Goal: Task Accomplishment & Management: Complete application form

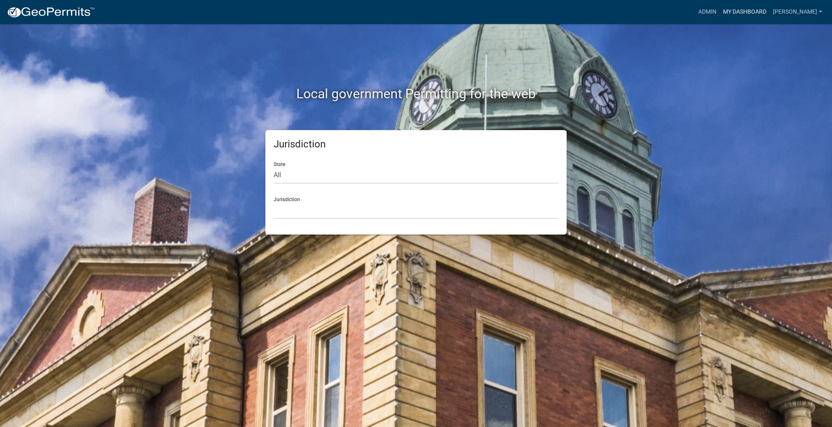
click at [720, 14] on link "My Dashboard" at bounding box center [745, 12] width 50 height 16
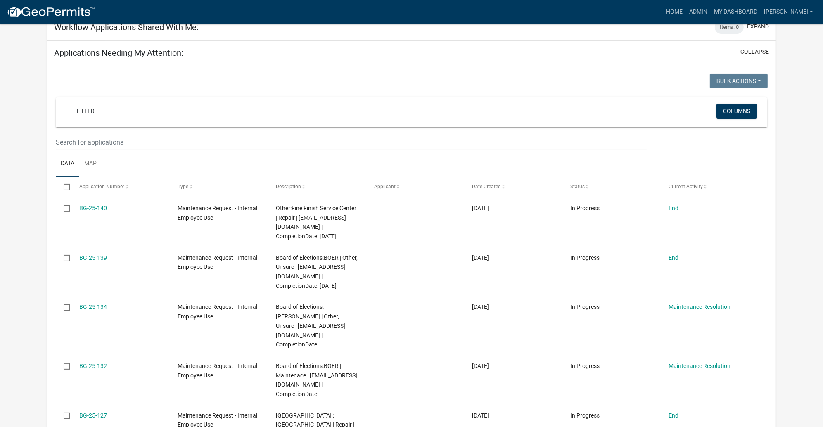
scroll to position [124, 0]
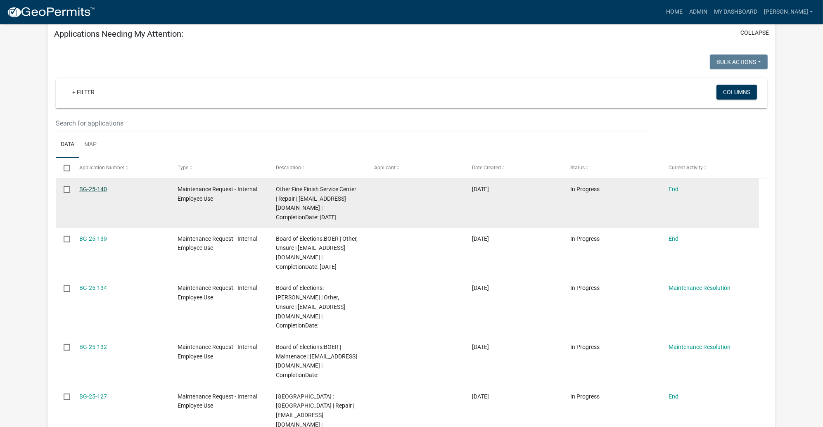
click at [107, 192] on link "BG-25-140" at bounding box center [93, 189] width 28 height 7
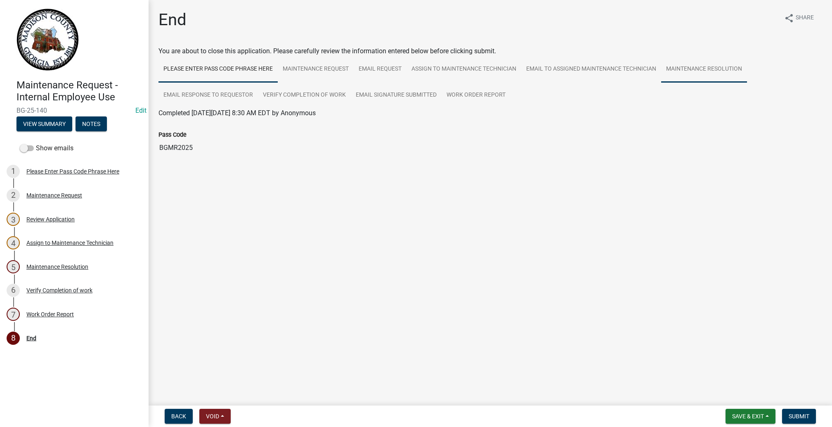
click at [661, 83] on link "Maintenance Resolution" at bounding box center [704, 69] width 86 height 26
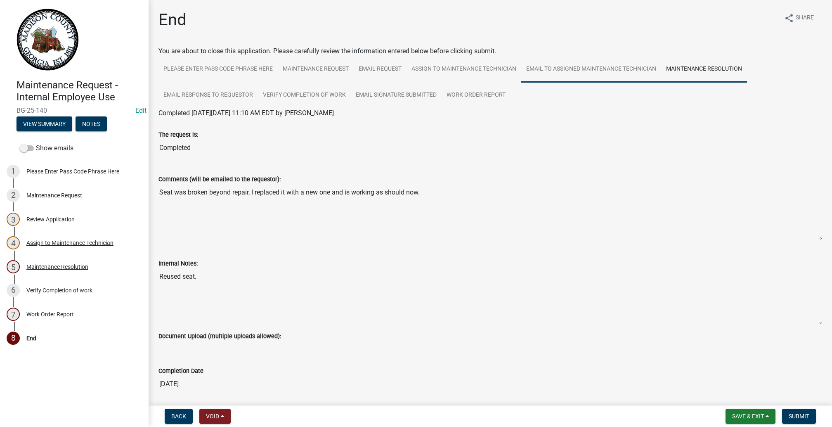
click at [521, 83] on link "Email to Assigned Maintenance Technician" at bounding box center [591, 69] width 140 height 26
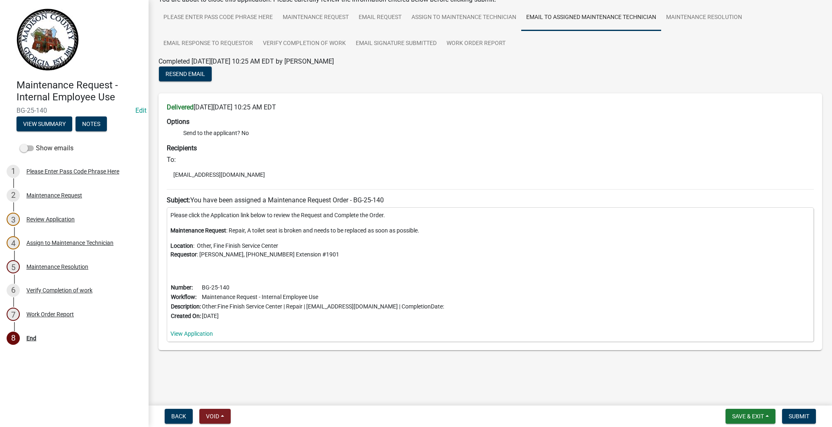
scroll to position [248, 0]
click at [789, 413] on span "Submit" at bounding box center [799, 416] width 21 height 7
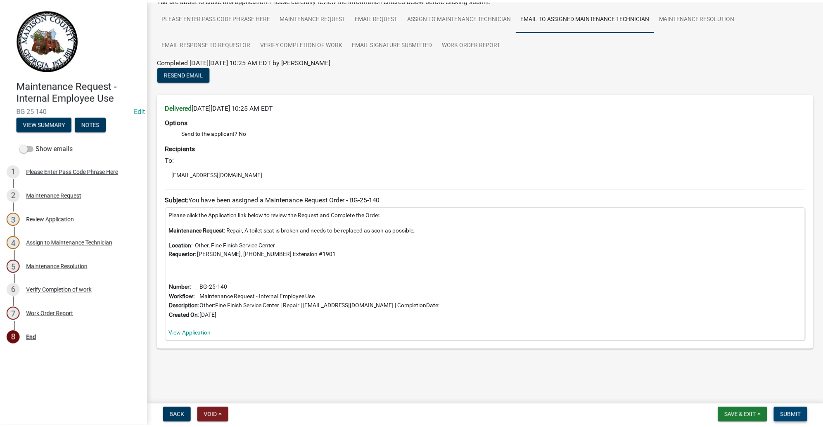
scroll to position [0, 0]
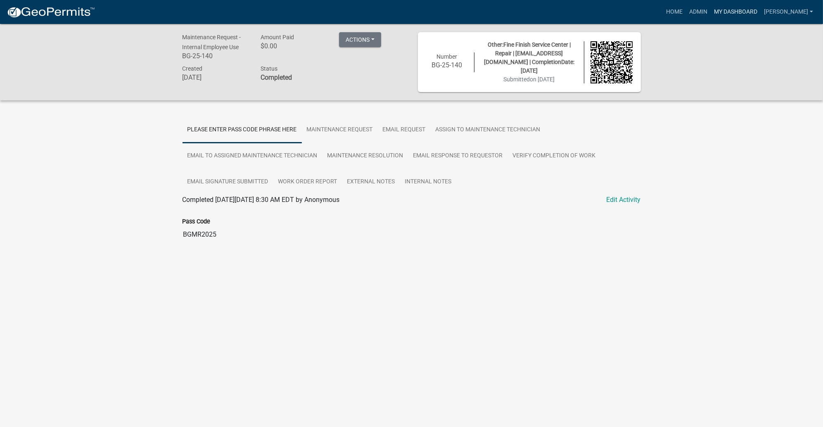
click at [744, 20] on link "My Dashboard" at bounding box center [736, 12] width 50 height 16
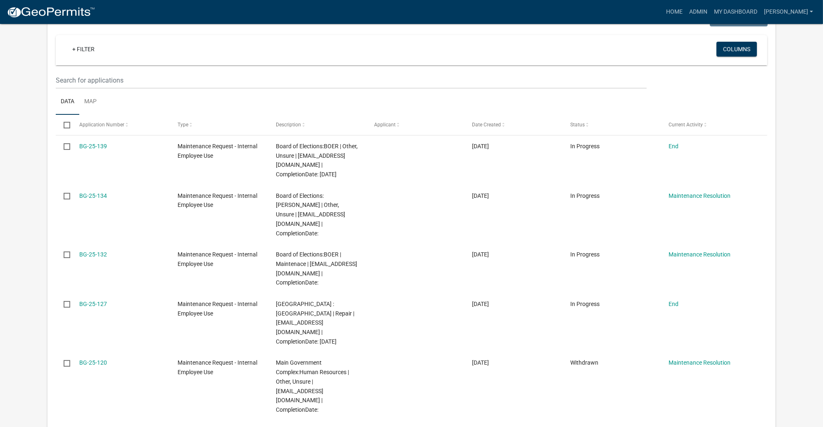
scroll to position [248, 0]
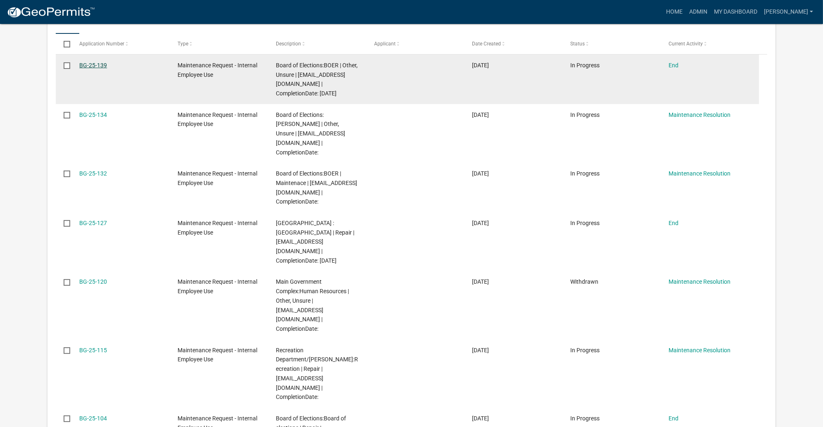
click at [107, 69] on link "BG-25-139" at bounding box center [93, 65] width 28 height 7
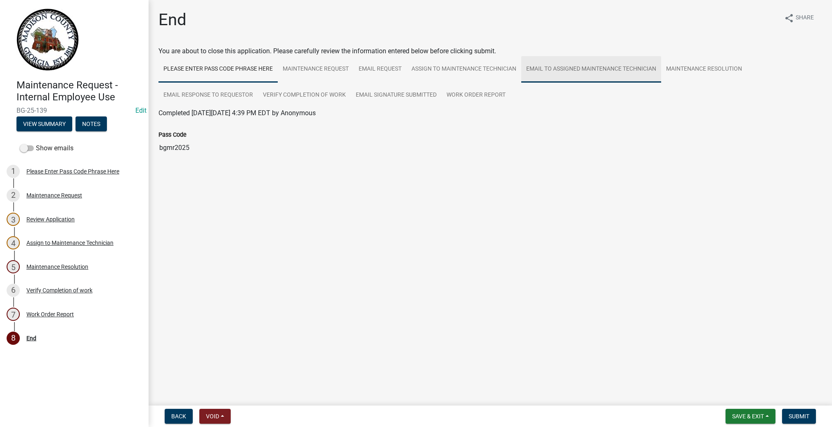
click at [521, 83] on link "Email to Assigned Maintenance Technician" at bounding box center [591, 69] width 140 height 26
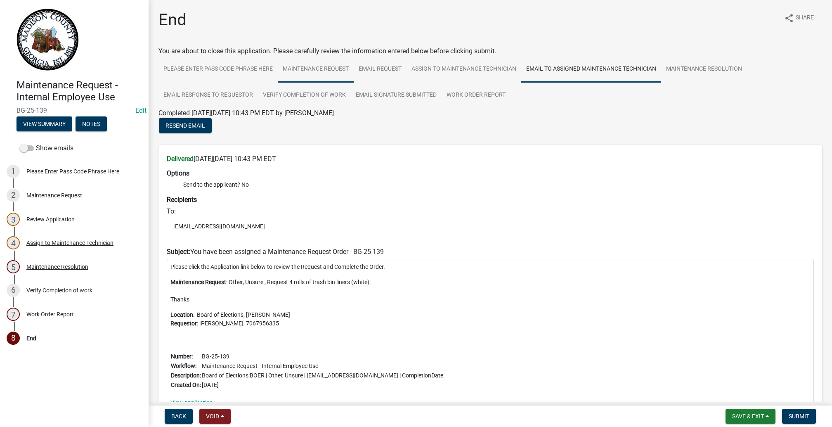
drag, startPoint x: 397, startPoint y: 102, endPoint x: 397, endPoint y: 109, distance: 6.6
click at [354, 83] on link "Maintenance Request" at bounding box center [316, 69] width 76 height 26
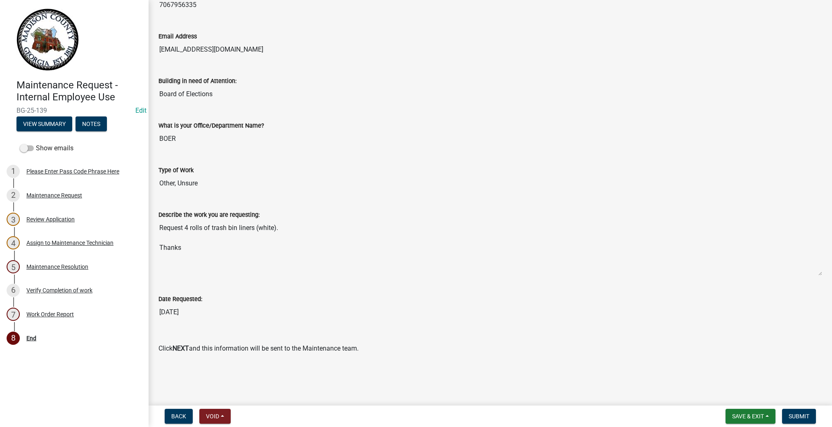
scroll to position [572, 0]
click at [789, 413] on span "Submit" at bounding box center [799, 416] width 21 height 7
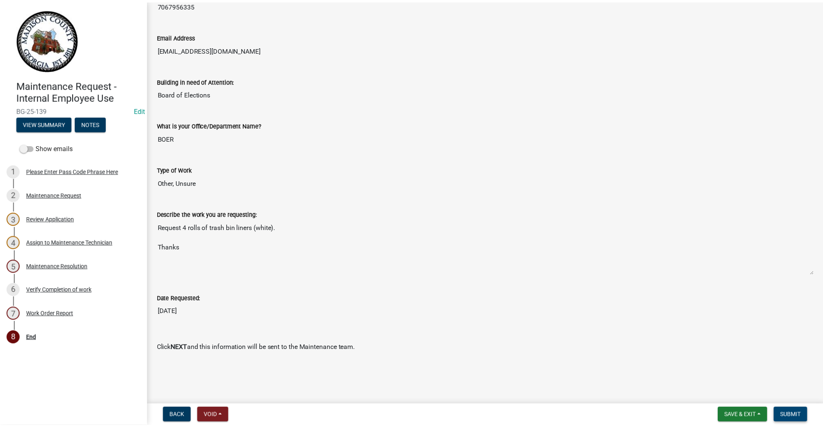
scroll to position [0, 0]
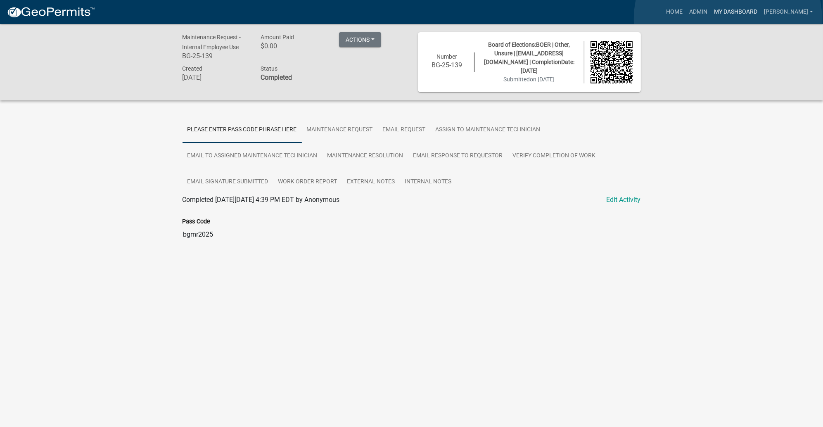
click at [727, 19] on link "My Dashboard" at bounding box center [736, 12] width 50 height 16
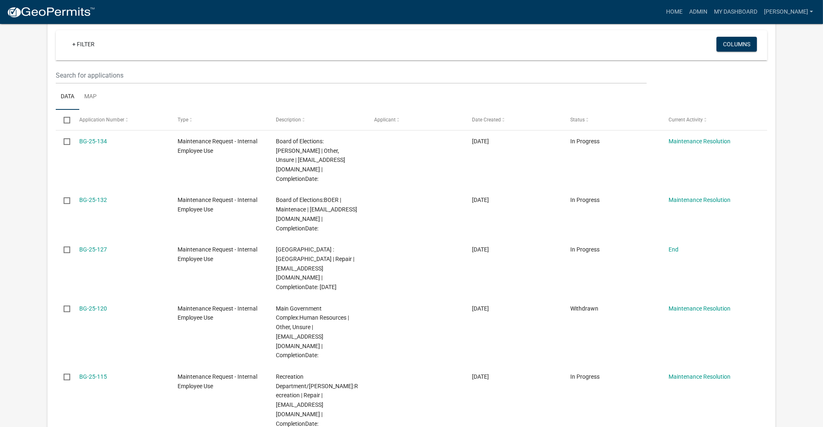
scroll to position [185, 0]
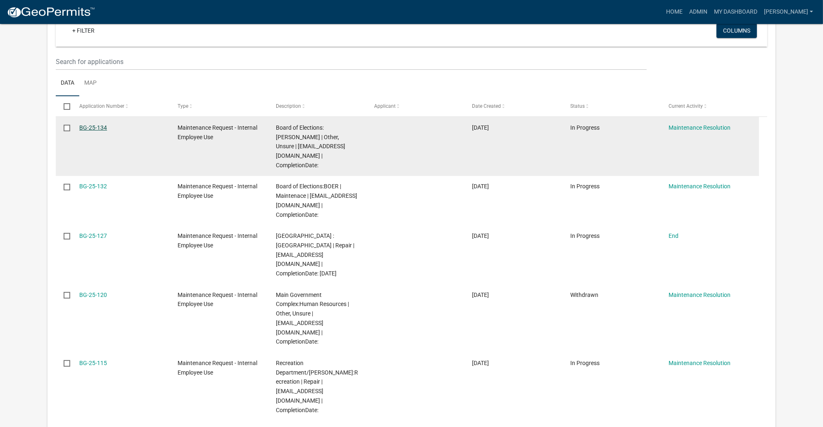
click at [98, 131] on link "BG-25-134" at bounding box center [93, 127] width 28 height 7
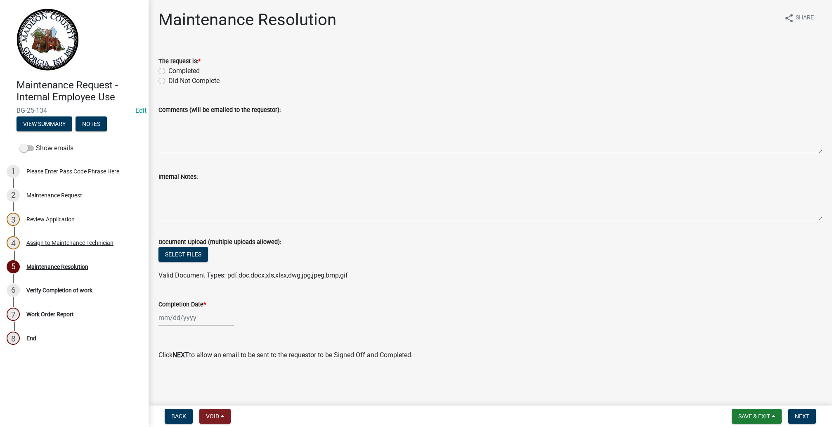
scroll to position [183, 0]
click at [73, 198] on div "Maintenance Request" at bounding box center [54, 195] width 56 height 6
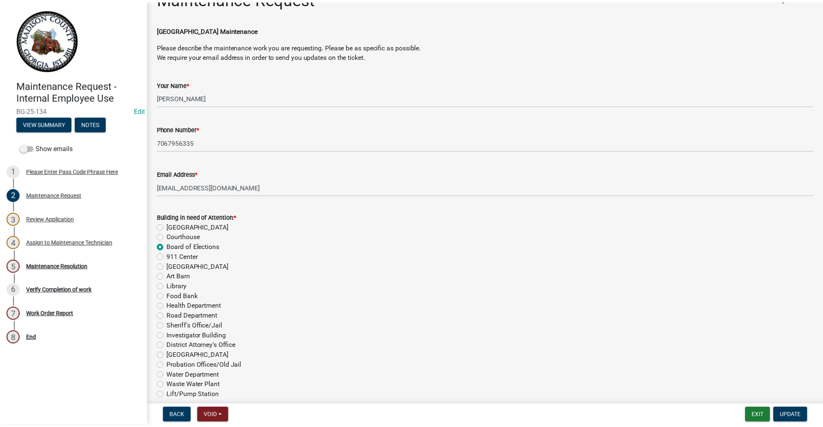
scroll to position [0, 0]
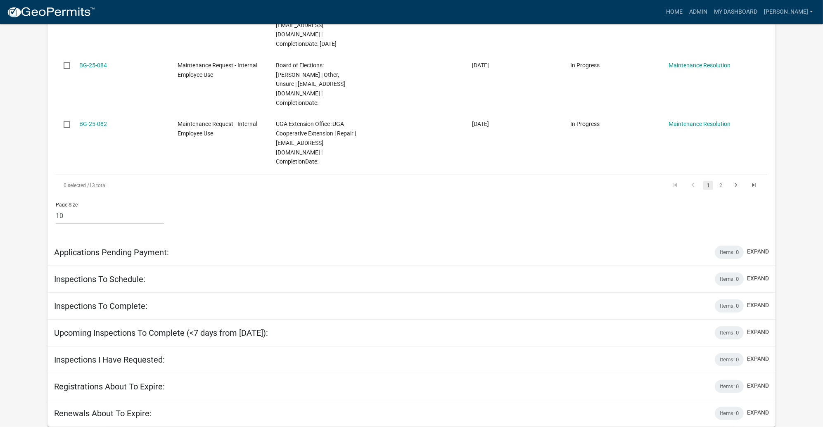
scroll to position [805, 0]
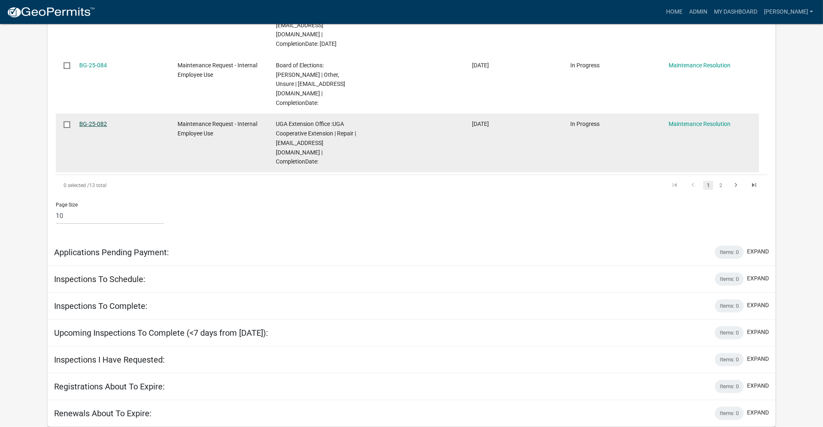
click at [100, 127] on link "BG-25-082" at bounding box center [93, 124] width 28 height 7
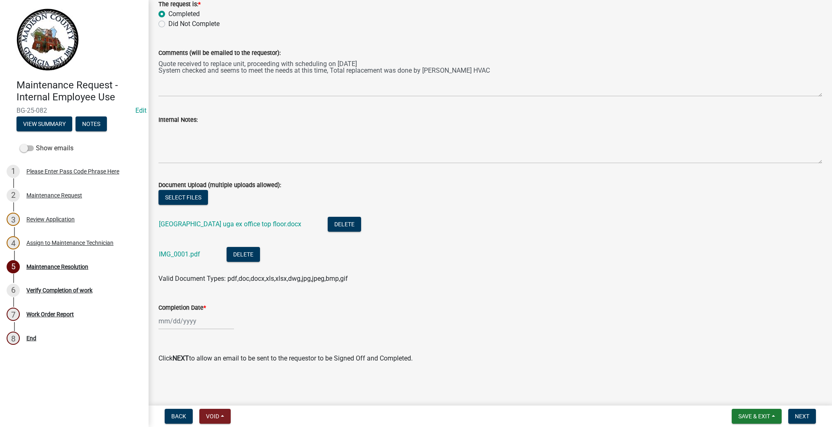
scroll to position [273, 0]
